Goal: Find specific page/section: Find specific page/section

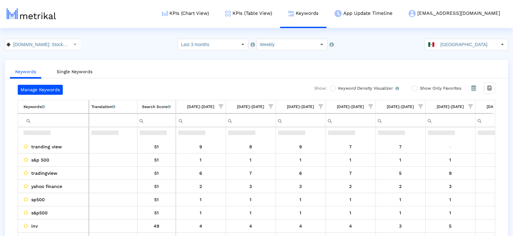
scroll to position [14, 0]
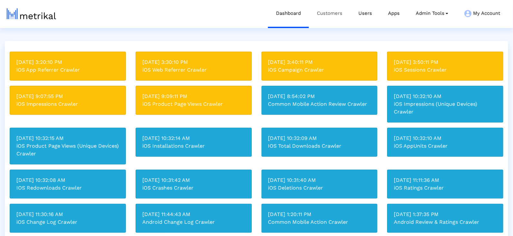
click at [323, 14] on link "Customers" at bounding box center [330, 13] width 42 height 27
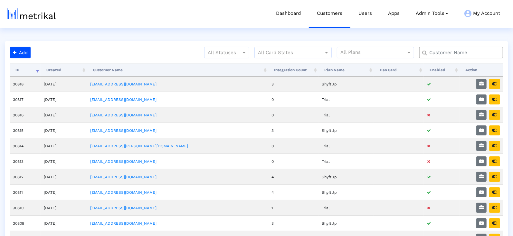
click at [437, 53] on input "text" at bounding box center [463, 52] width 76 height 7
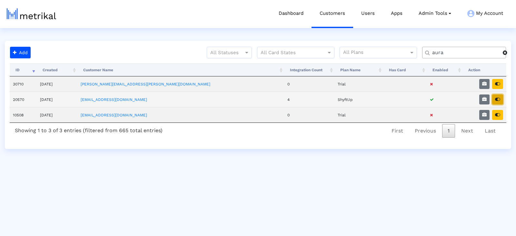
click at [497, 100] on icon "button" at bounding box center [497, 99] width 5 height 5
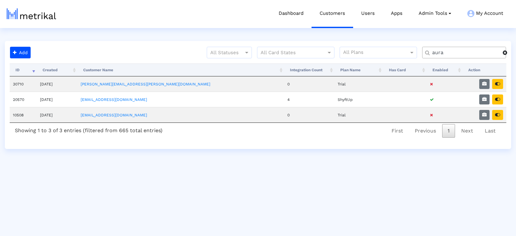
click at [467, 48] on div "aura" at bounding box center [464, 53] width 84 height 12
click at [466, 51] on input "aura" at bounding box center [464, 52] width 75 height 7
type input "d"
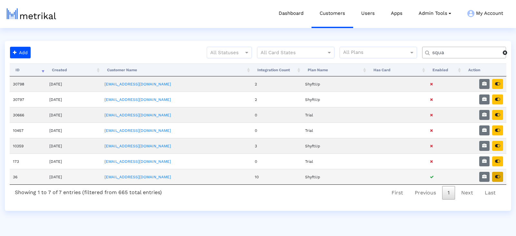
type input "squa"
click at [498, 172] on button "button" at bounding box center [497, 177] width 11 height 10
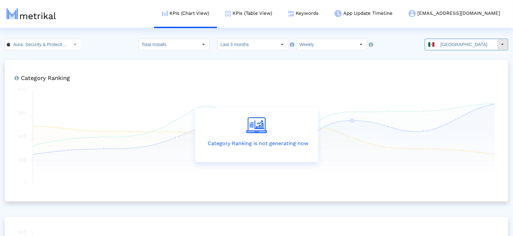
click at [472, 47] on input "[GEOGRAPHIC_DATA]" at bounding box center [467, 44] width 59 height 11
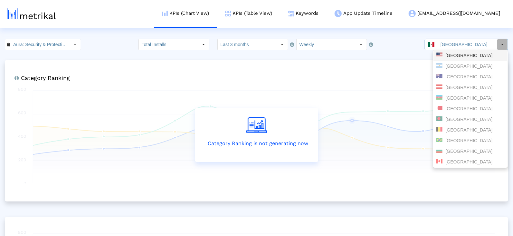
click at [463, 59] on div "[GEOGRAPHIC_DATA]" at bounding box center [471, 55] width 74 height 11
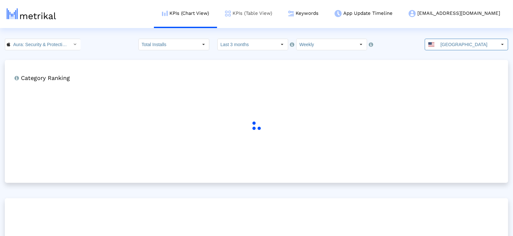
click at [231, 11] on img at bounding box center [228, 14] width 6 height 6
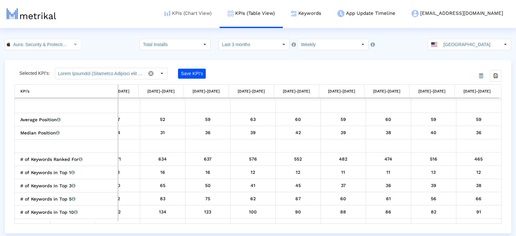
click at [219, 10] on link "KPIs (Chart View)" at bounding box center [187, 13] width 63 height 27
click at [283, 15] on link "KPIs (Table View)" at bounding box center [250, 13] width 63 height 27
click at [219, 11] on link "KPIs (Chart View)" at bounding box center [187, 13] width 63 height 27
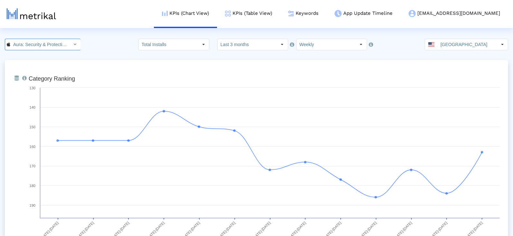
click at [30, 42] on input "Aura: Security & Protection < 1547735089 >" at bounding box center [39, 44] width 58 height 11
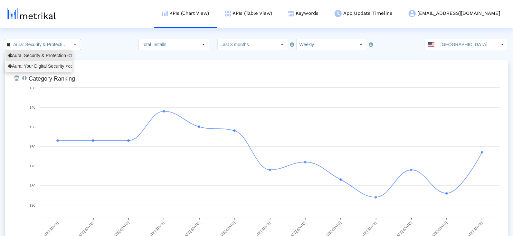
click at [30, 63] on div "Aura: Your Digital Security <com.aura.suite>" at bounding box center [38, 66] width 61 height 6
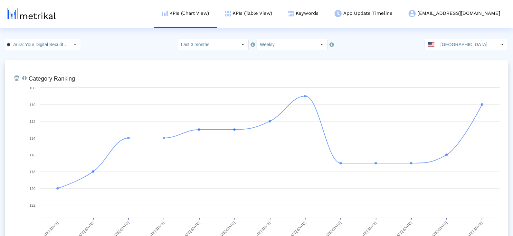
click at [113, 43] on div "Aura: Your Digital Security < com.aura.suite > Pull down to refresh... Release …" at bounding box center [256, 45] width 513 height 12
click at [280, 20] on link "KPIs (Table View)" at bounding box center [248, 13] width 63 height 27
